Goal: Check status: Check status

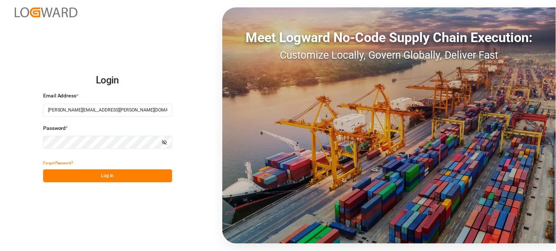
click at [115, 177] on button "Log In" at bounding box center [107, 175] width 129 height 13
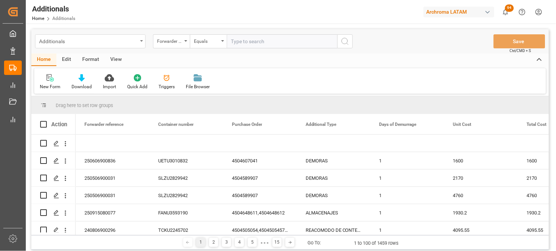
click at [134, 41] on div "Additionals" at bounding box center [88, 40] width 98 height 9
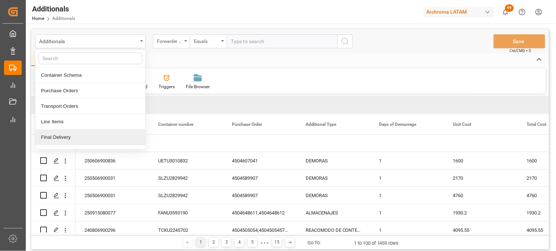
click at [87, 135] on div "Final Delivery" at bounding box center [90, 136] width 110 height 15
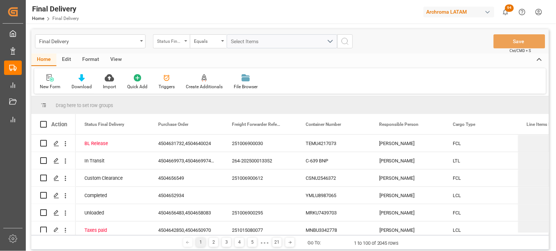
click at [187, 43] on div "Status Final Delivery" at bounding box center [171, 41] width 37 height 14
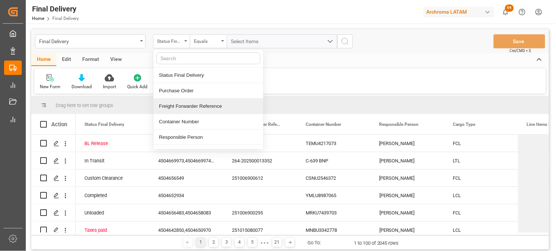
click at [186, 104] on div "Freight Forwarder Reference" at bounding box center [208, 105] width 110 height 15
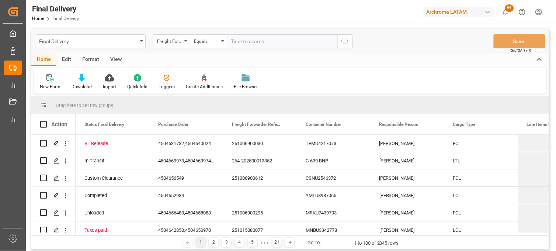
click at [235, 43] on input "text" at bounding box center [282, 41] width 111 height 14
type input "251006900364"
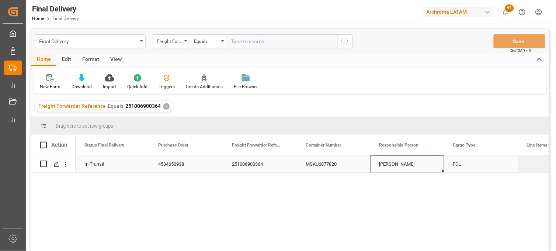
click at [386, 166] on div "[PERSON_NAME]" at bounding box center [408, 163] width 74 height 17
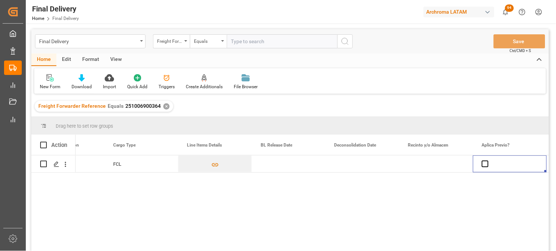
scroll to position [0, 414]
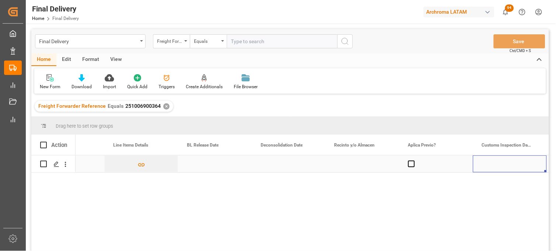
click at [203, 165] on div "Press SPACE to select this row." at bounding box center [215, 163] width 74 height 17
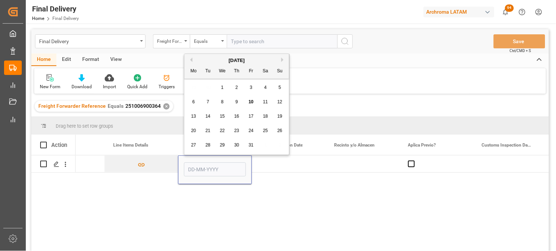
click at [249, 101] on span "10" at bounding box center [251, 101] width 5 height 5
type input "[DATE]"
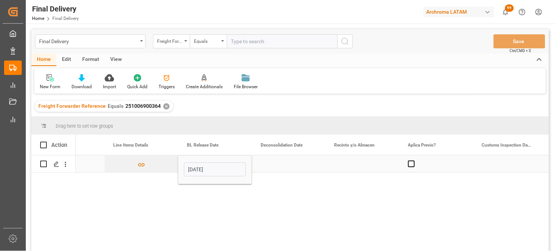
click at [273, 162] on div "Press SPACE to select this row." at bounding box center [289, 163] width 74 height 17
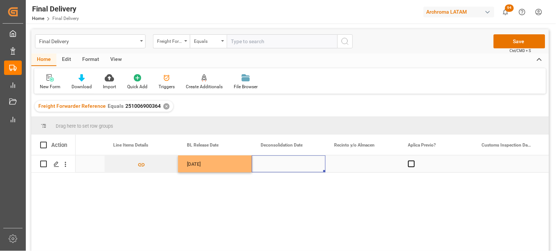
click at [347, 163] on div "Press SPACE to select this row." at bounding box center [363, 163] width 74 height 17
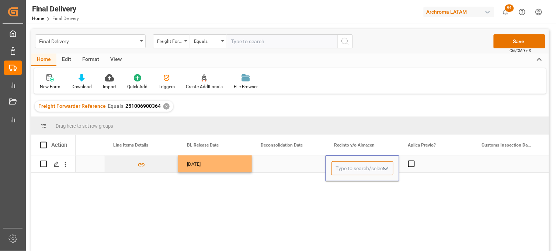
click at [347, 163] on input "Press SPACE to select this row." at bounding box center [363, 168] width 62 height 14
click at [346, 183] on div "ICAVE" at bounding box center [362, 189] width 61 height 26
type input "ICAVE"
click at [409, 165] on span "Press SPACE to select this row." at bounding box center [411, 163] width 7 height 7
click at [414, 160] on input "Press SPACE to select this row." at bounding box center [414, 160] width 0 height 0
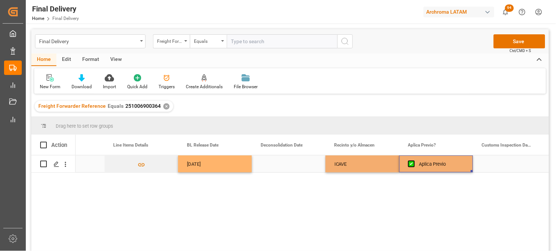
click at [501, 163] on div "Press SPACE to select this row." at bounding box center [510, 163] width 74 height 17
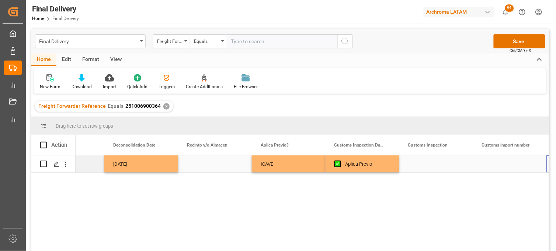
scroll to position [0, 561]
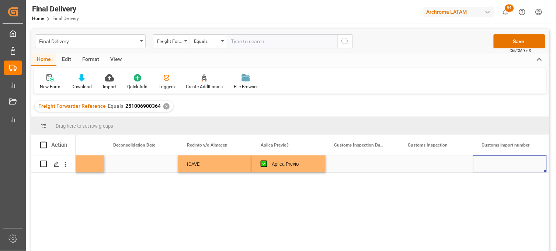
click at [356, 165] on div "Press SPACE to select this row." at bounding box center [363, 163] width 74 height 17
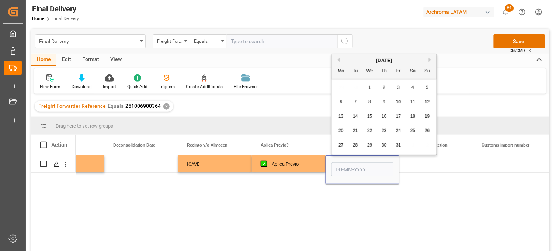
click at [355, 115] on span "14" at bounding box center [355, 116] width 5 height 5
type input "[DATE]"
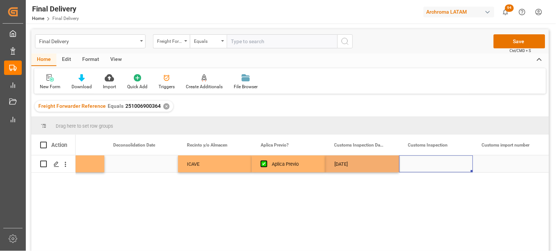
click at [422, 163] on div "Press SPACE to select this row." at bounding box center [437, 163] width 74 height 17
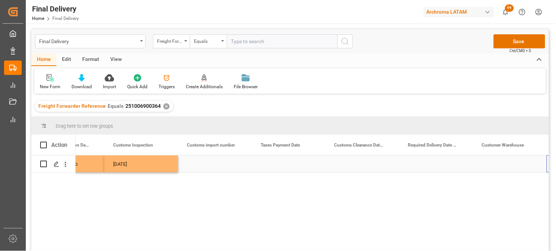
scroll to position [0, 857]
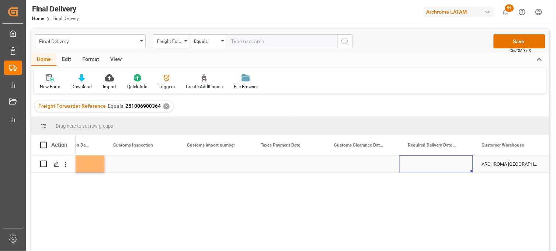
click at [439, 163] on div "Press SPACE to select this row." at bounding box center [437, 163] width 74 height 17
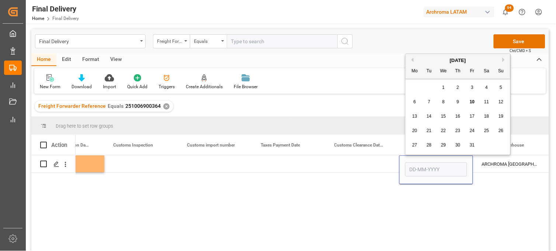
click at [442, 124] on div "20 21 22 23 24 25 26" at bounding box center [458, 131] width 101 height 14
click at [441, 119] on div "15" at bounding box center [443, 116] width 9 height 9
type input "[DATE]"
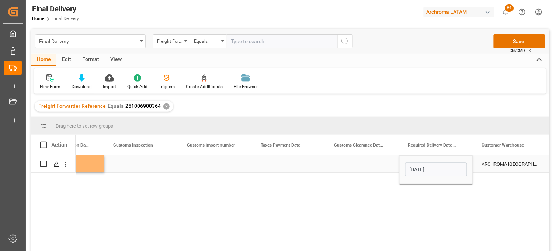
click at [358, 160] on div "Press SPACE to select this row." at bounding box center [363, 163] width 74 height 17
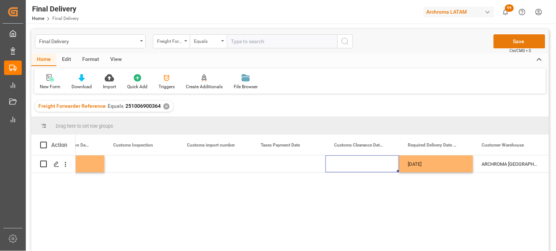
click at [523, 40] on button "Save" at bounding box center [520, 41] width 52 height 14
